Goal: Transaction & Acquisition: Purchase product/service

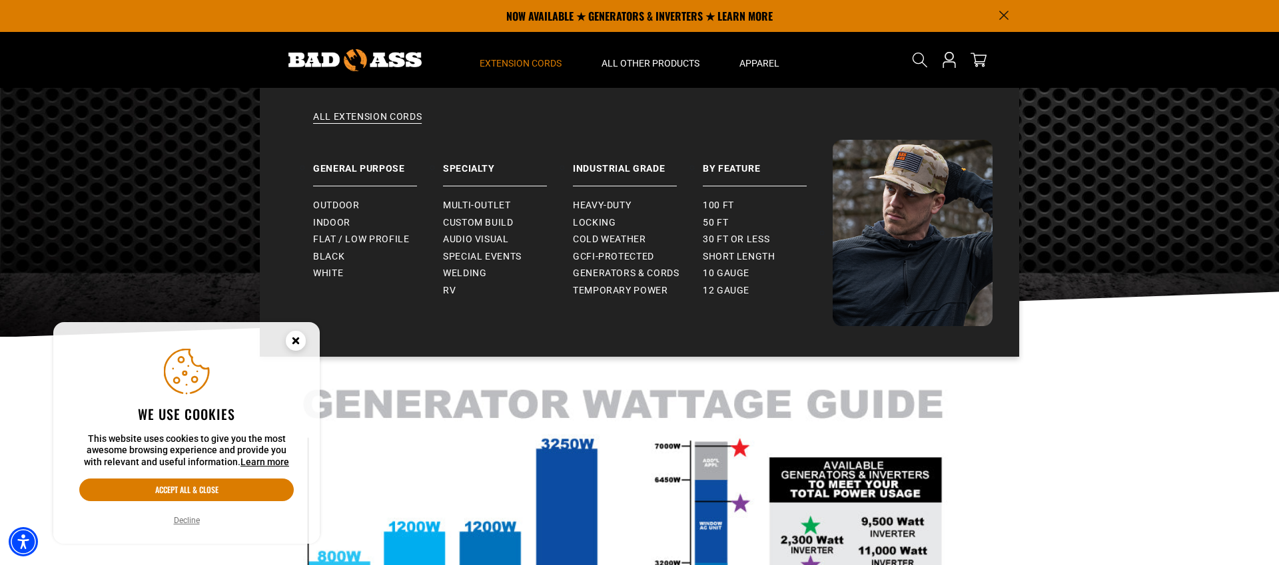
click at [530, 65] on span "Extension Cords" at bounding box center [521, 63] width 82 height 12
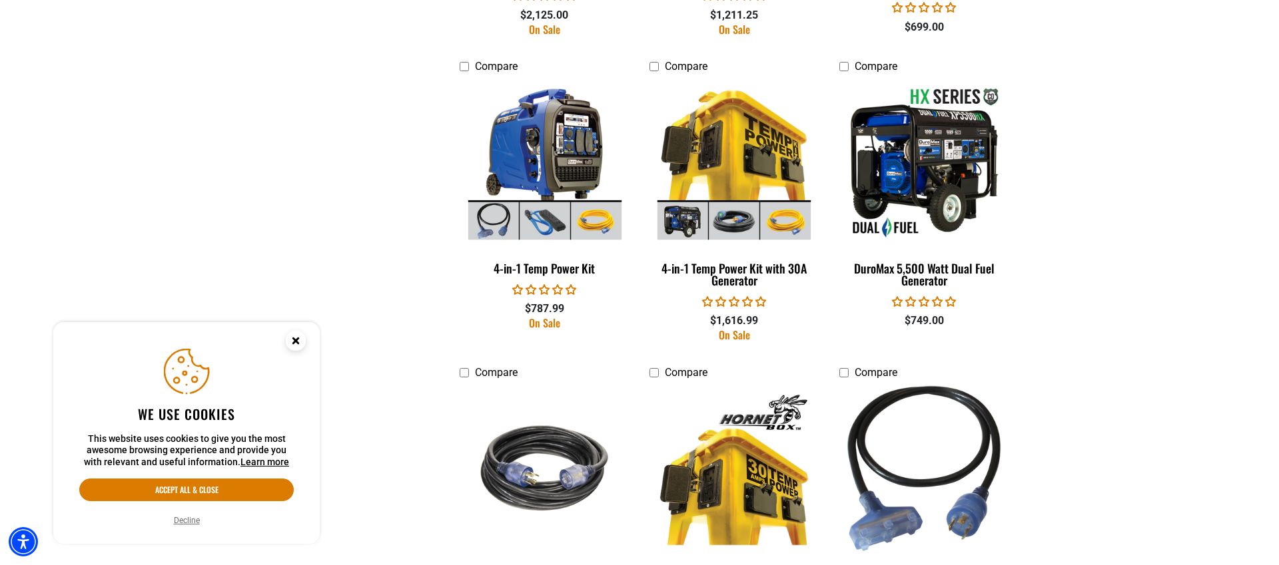
scroll to position [1227, 0]
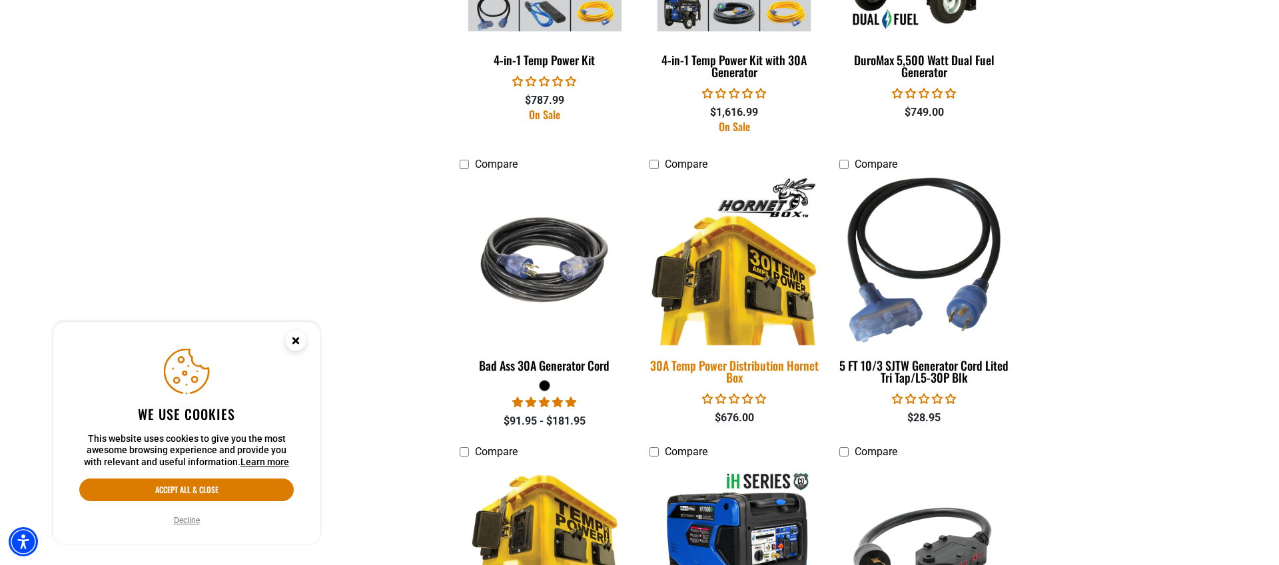
click at [752, 298] on img at bounding box center [734, 260] width 186 height 170
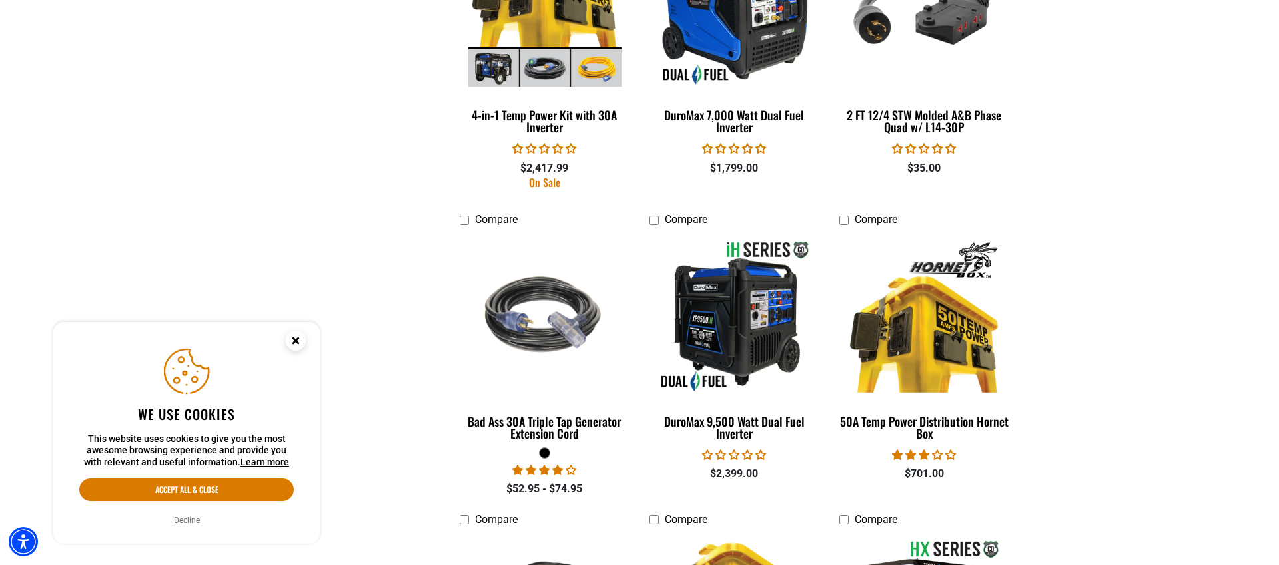
scroll to position [1768, 0]
